Goal: Task Accomplishment & Management: Manage account settings

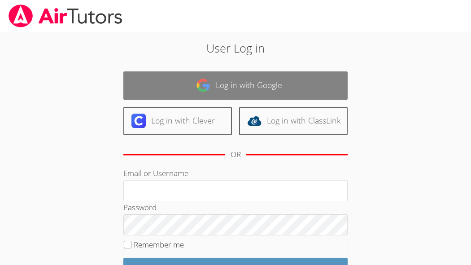
scroll to position [83, 0]
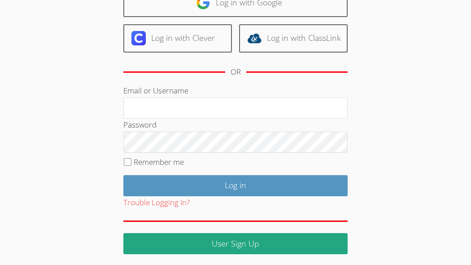
click at [382, 182] on html "User Log in Log in with Google Log in with Clever Log in with ClassLink OR Emai…" at bounding box center [235, 49] width 471 height 265
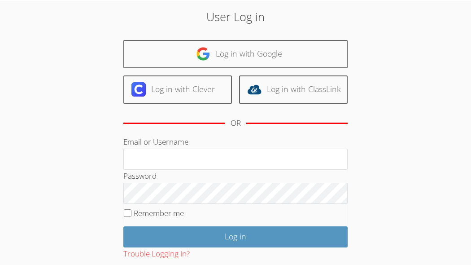
scroll to position [31, 0]
